Goal: Transaction & Acquisition: Download file/media

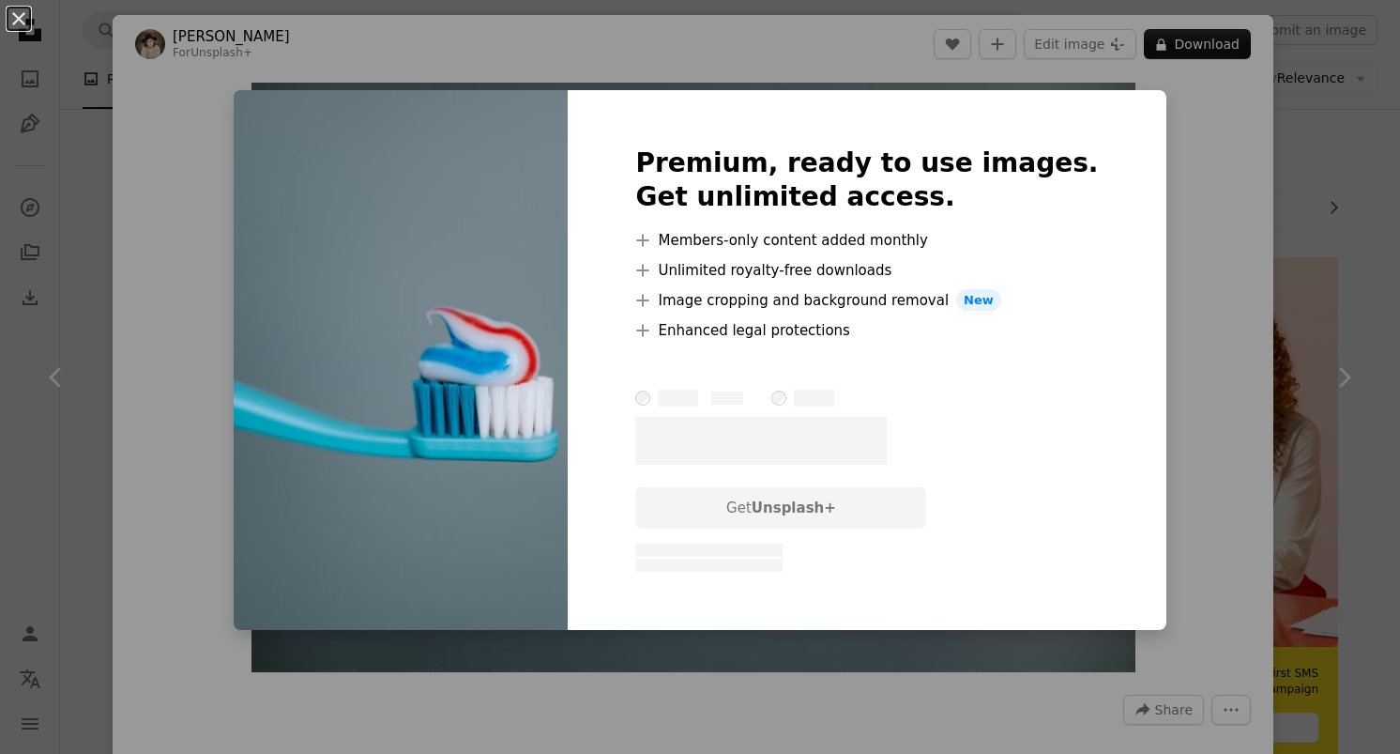
scroll to position [2299, 0]
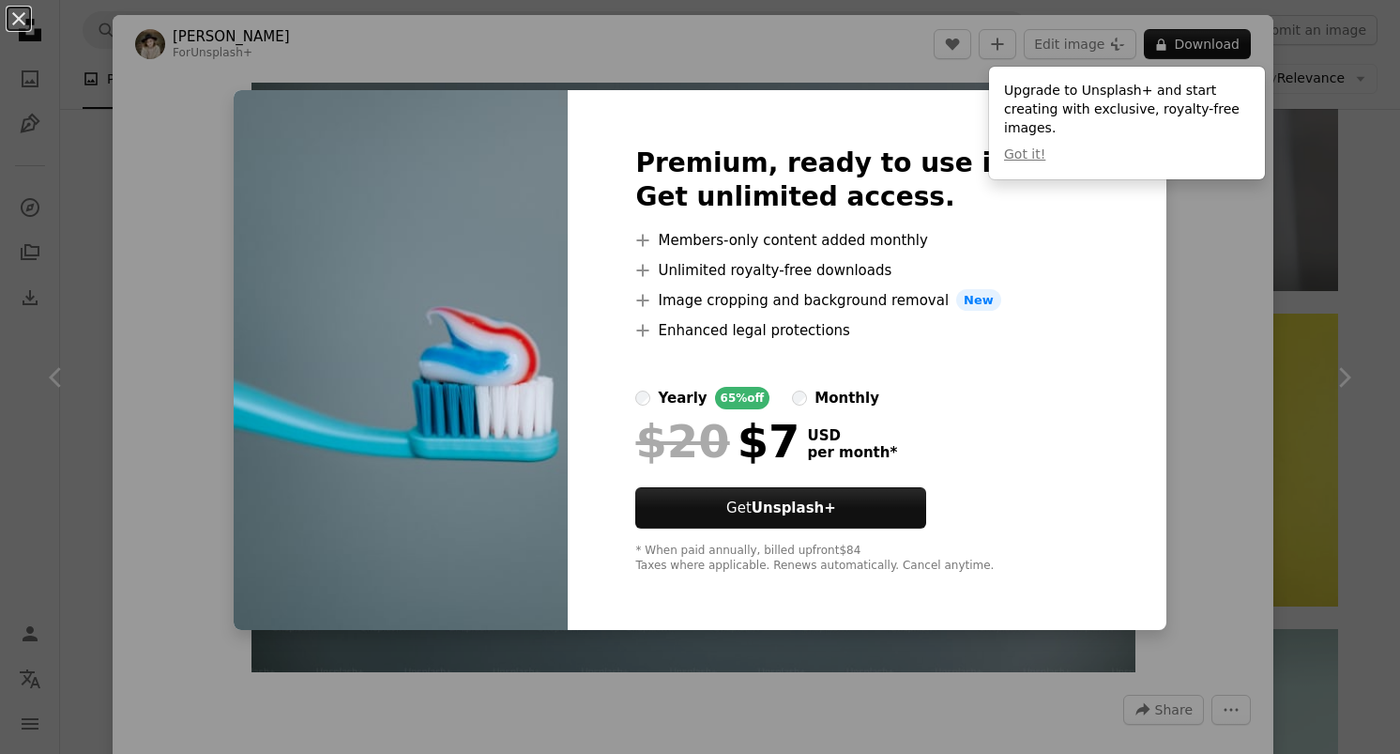
click at [1214, 437] on div "An X shape Premium, ready to use images. Get unlimited access. A plus sign Memb…" at bounding box center [700, 377] width 1400 height 754
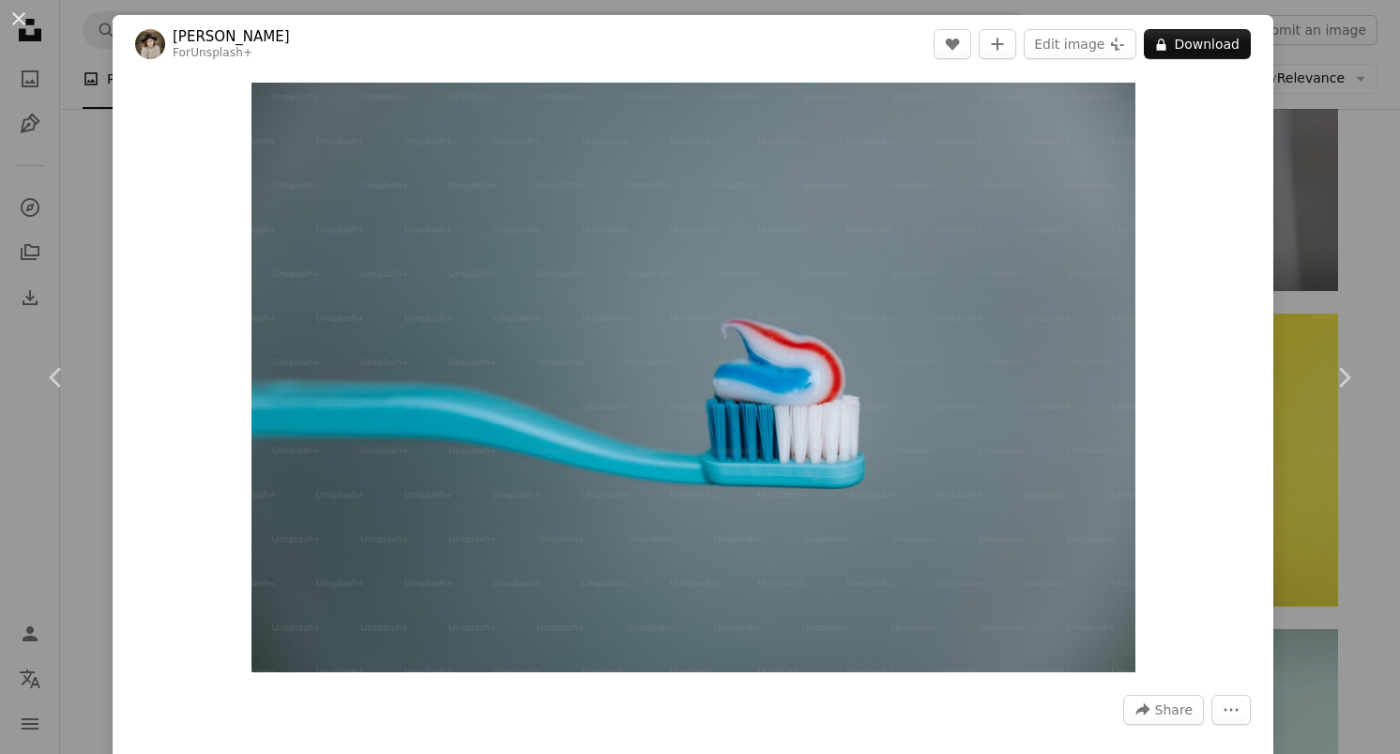
click at [122, 150] on div "Zoom in" at bounding box center [693, 377] width 1161 height 608
click at [95, 155] on div "An X shape Chevron left Chevron right Kateryna Hliznitsova For Unsplash+ A hear…" at bounding box center [700, 377] width 1400 height 754
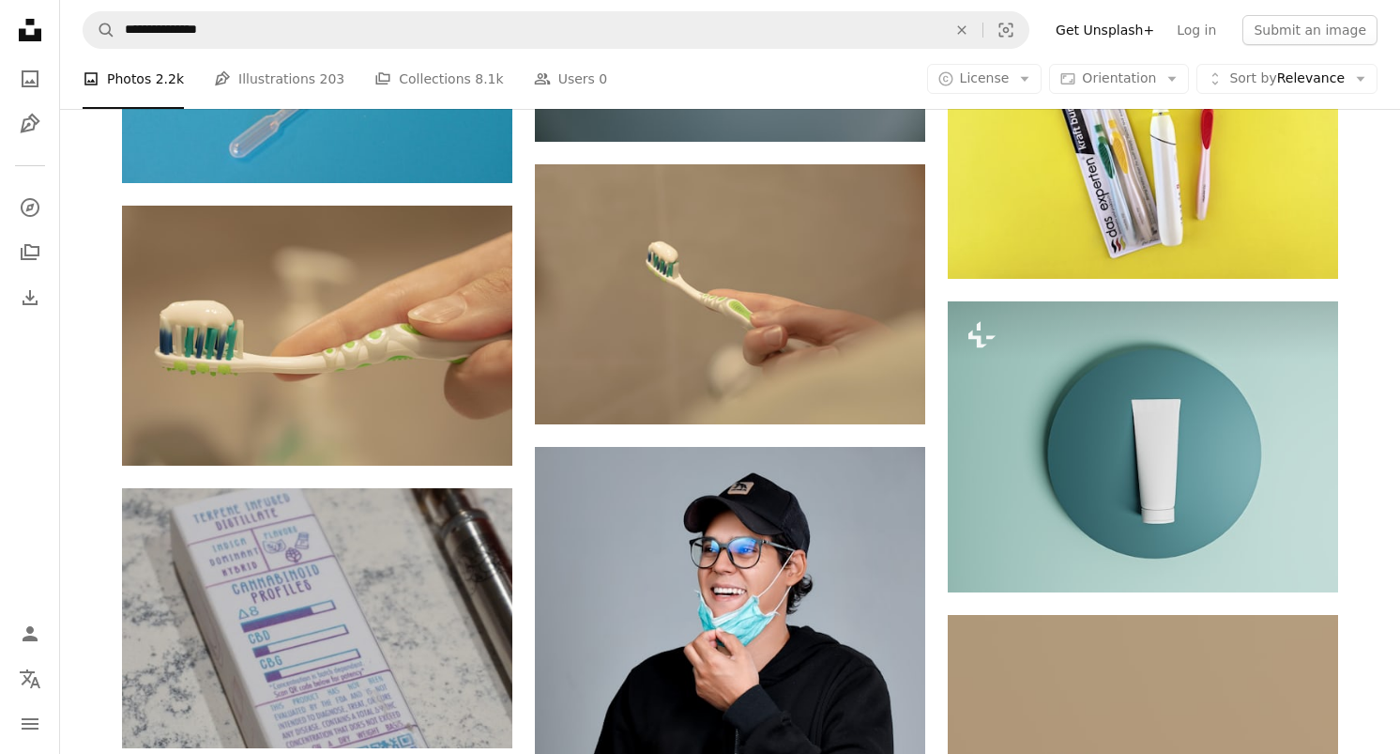
scroll to position [2622, 0]
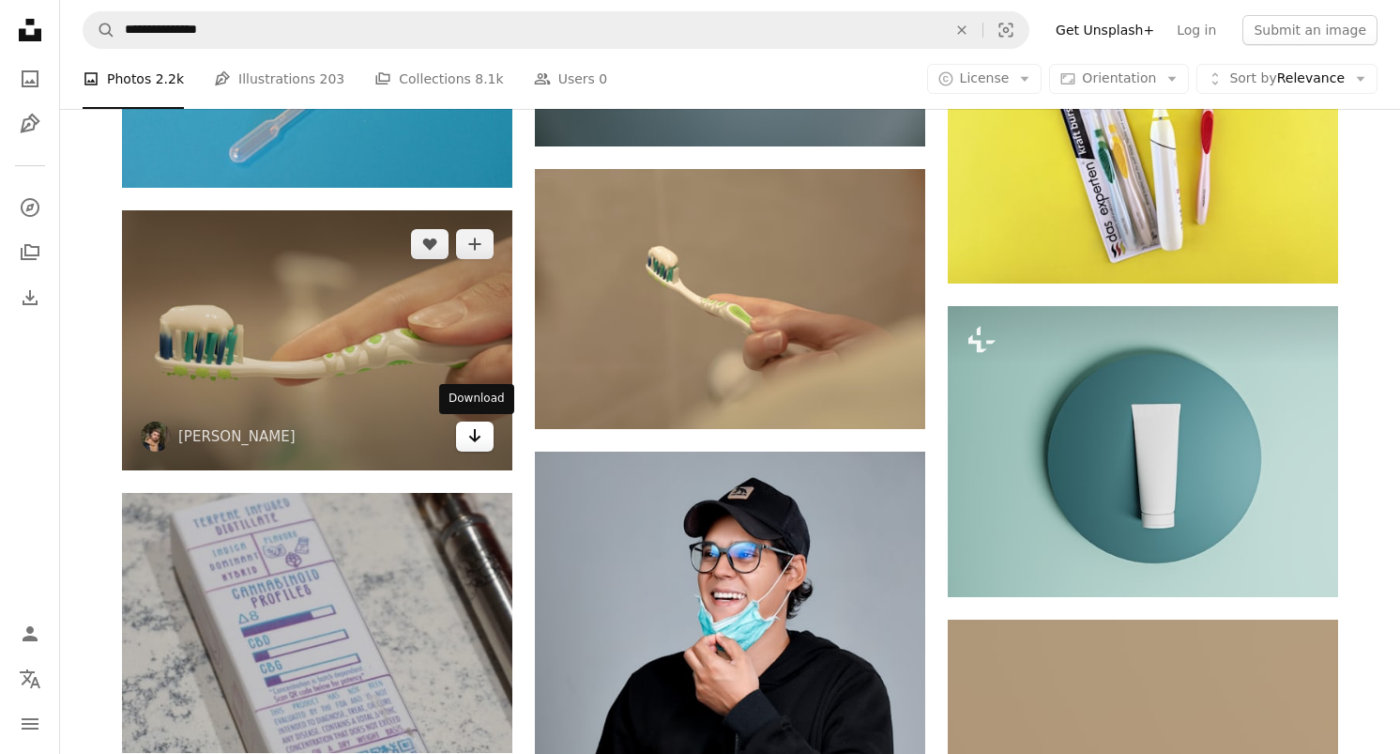
click at [477, 438] on icon "Download" at bounding box center [475, 435] width 12 height 13
